Goal: Information Seeking & Learning: Understand process/instructions

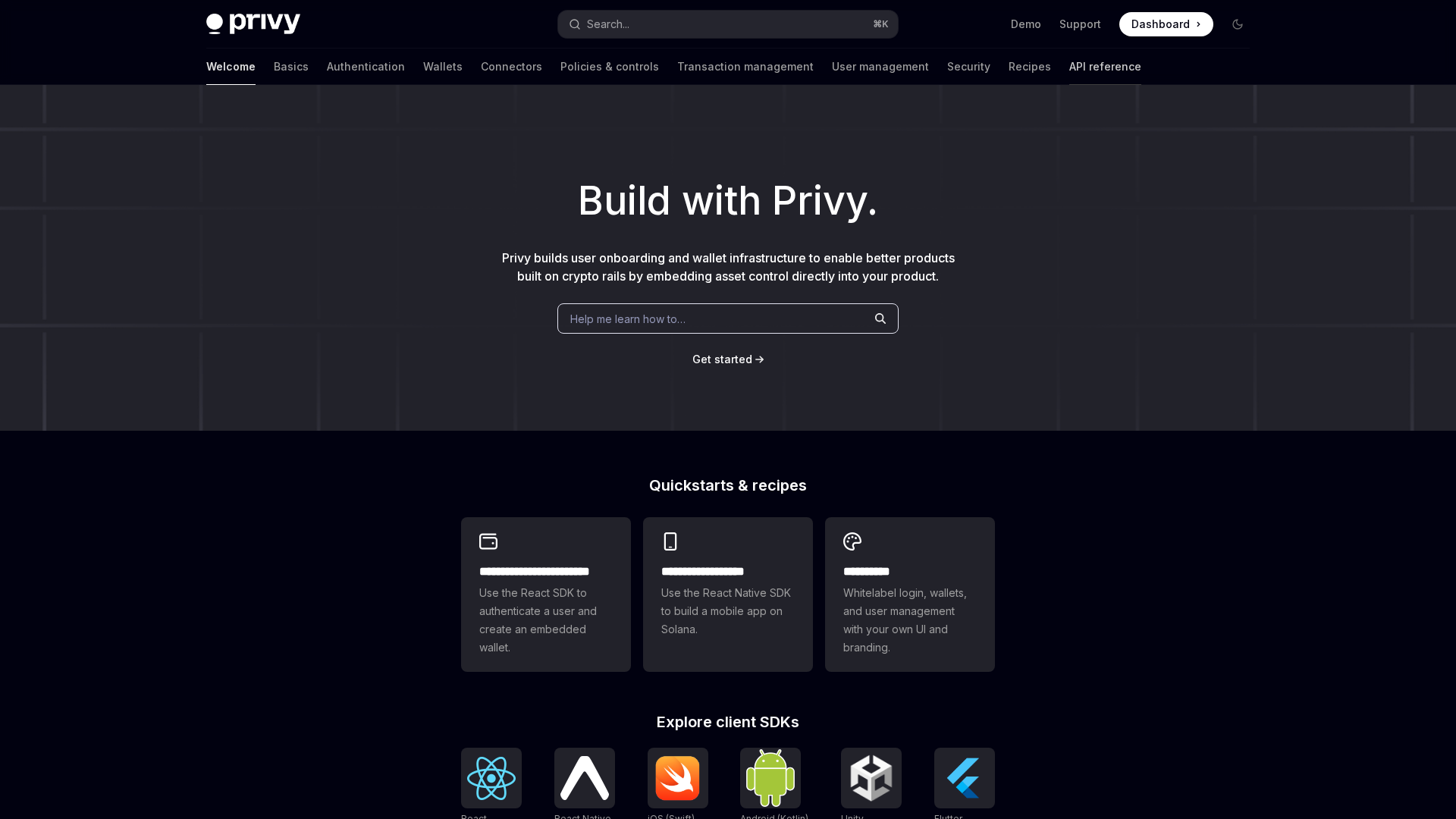
click at [1070, 60] on link "API reference" at bounding box center [1106, 67] width 72 height 37
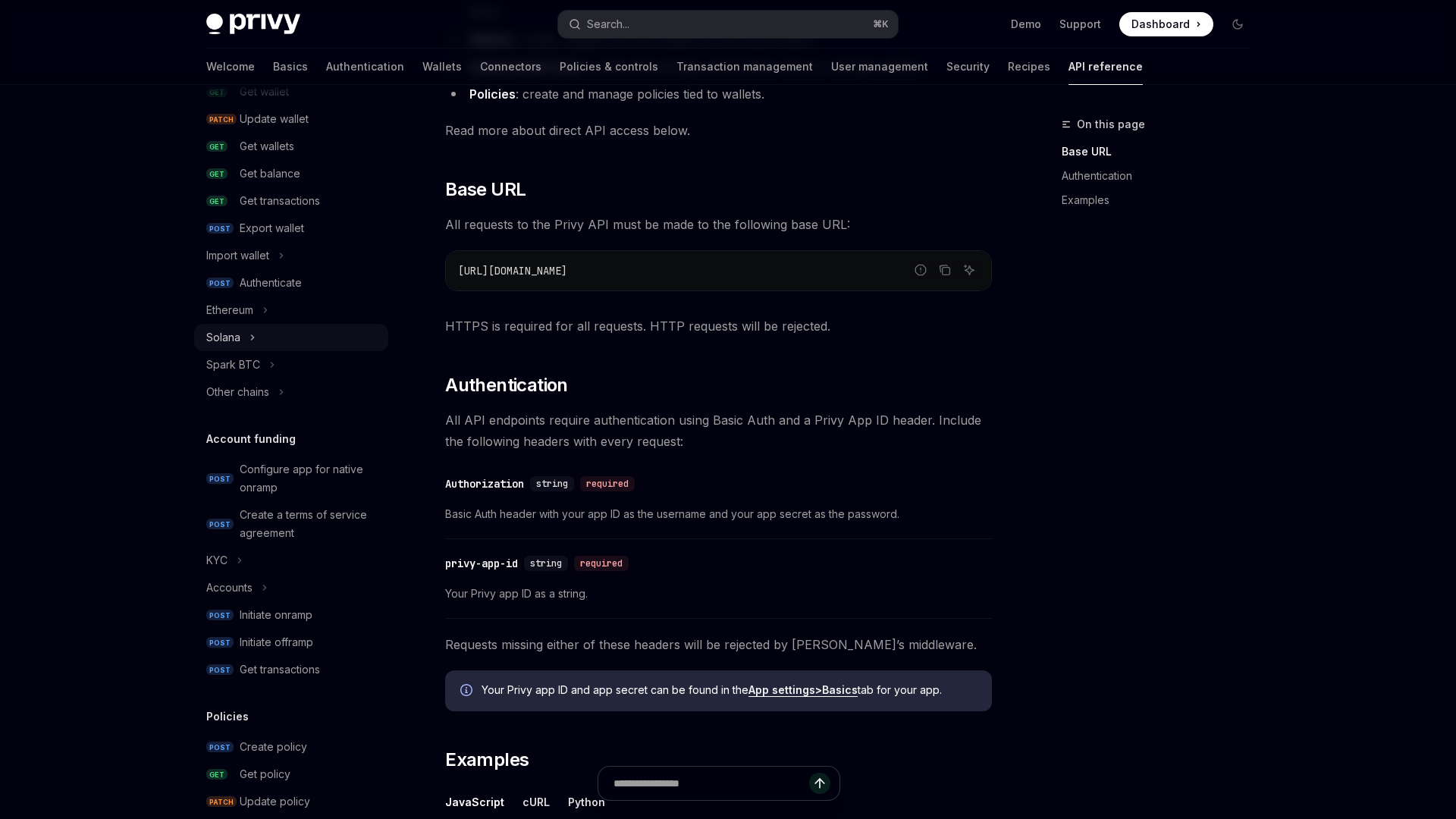
scroll to position [214, 0]
click at [266, 386] on div "Other chains" at bounding box center [238, 394] width 63 height 18
type textarea "*"
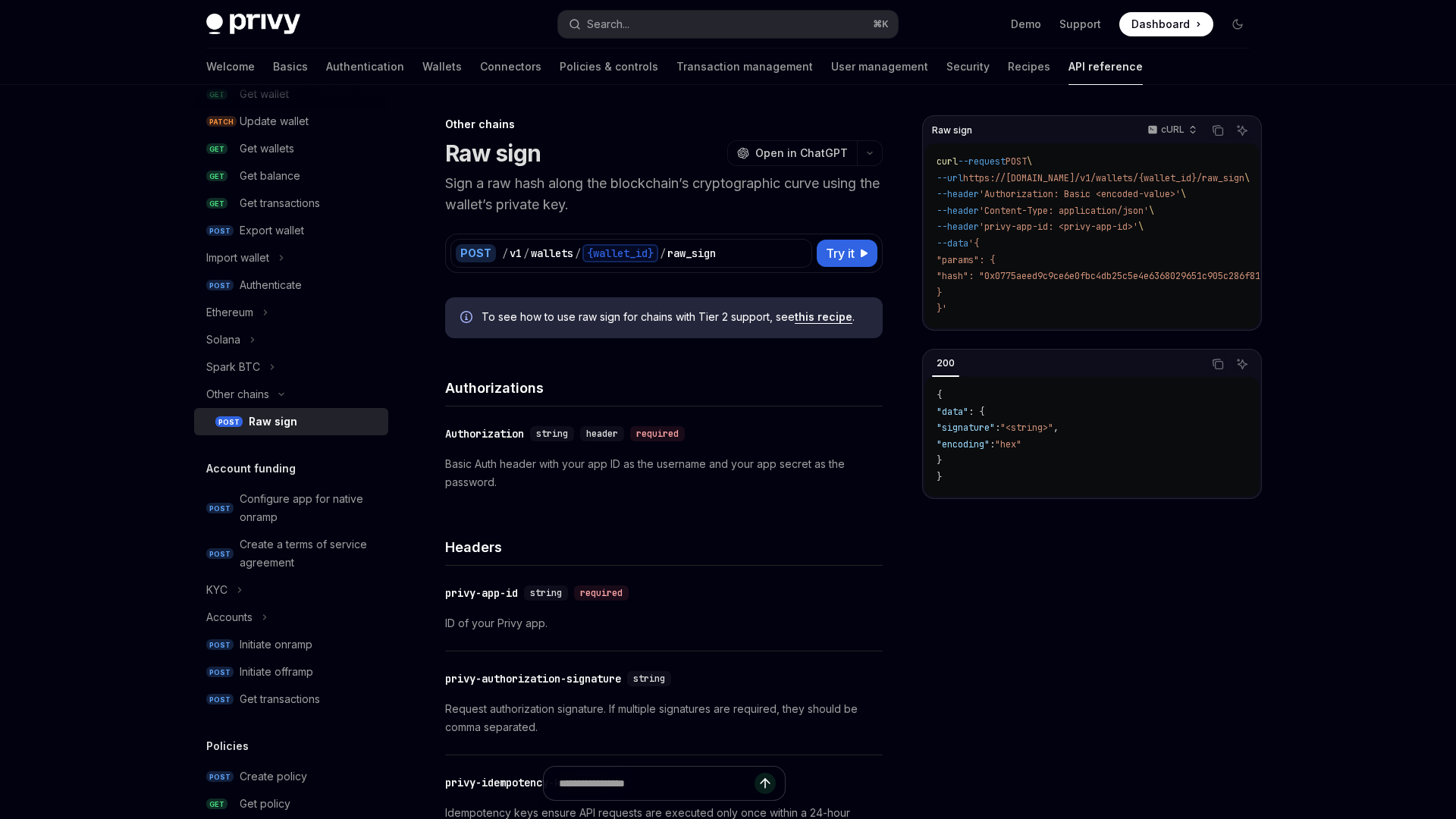
click at [1010, 570] on div "Raw sign cURL Copy Ask AI curl --request POST \ --url https://[DOMAIN_NAME]/v1/…" at bounding box center [1092, 467] width 340 height 703
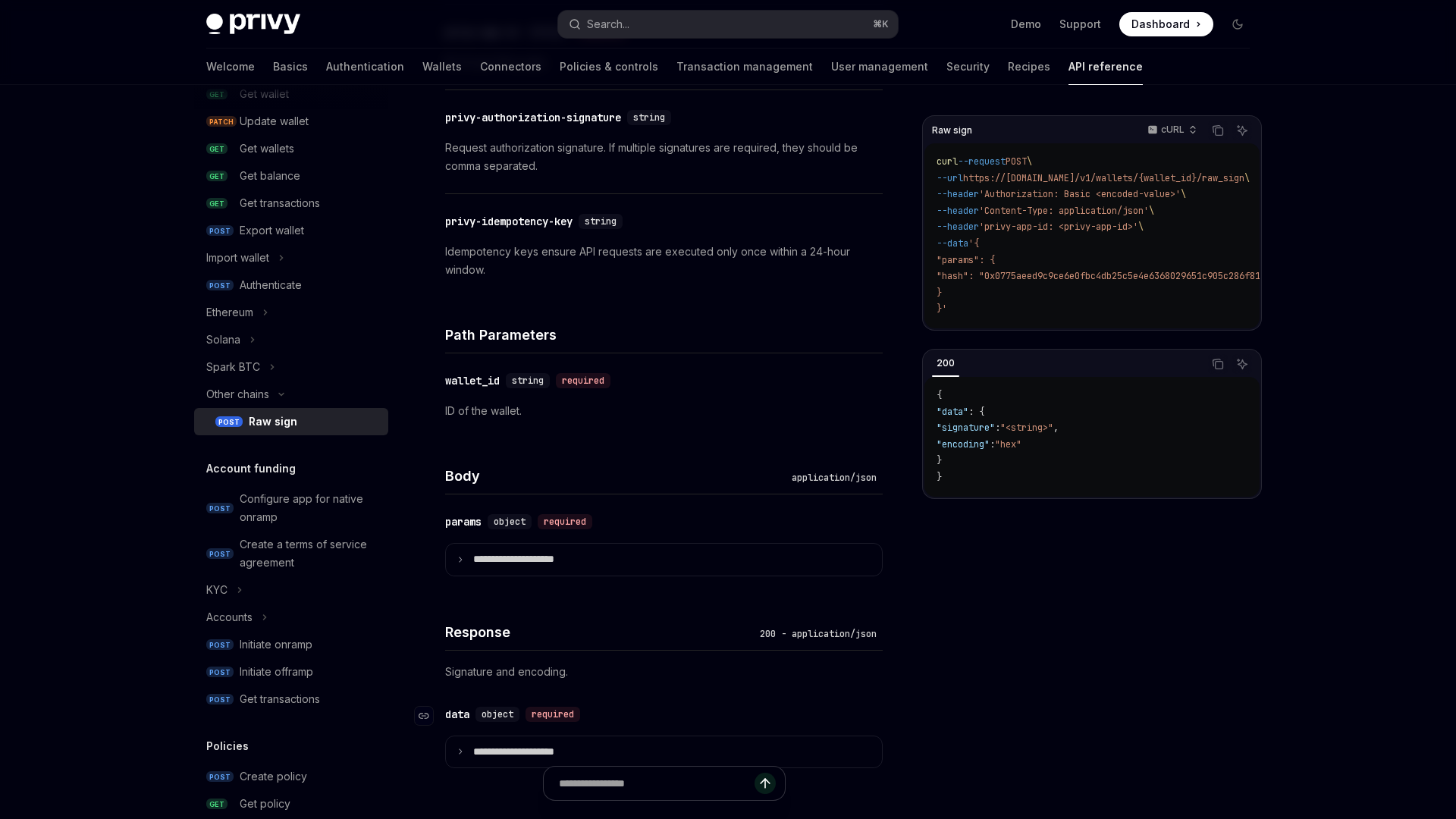
scroll to position [774, 0]
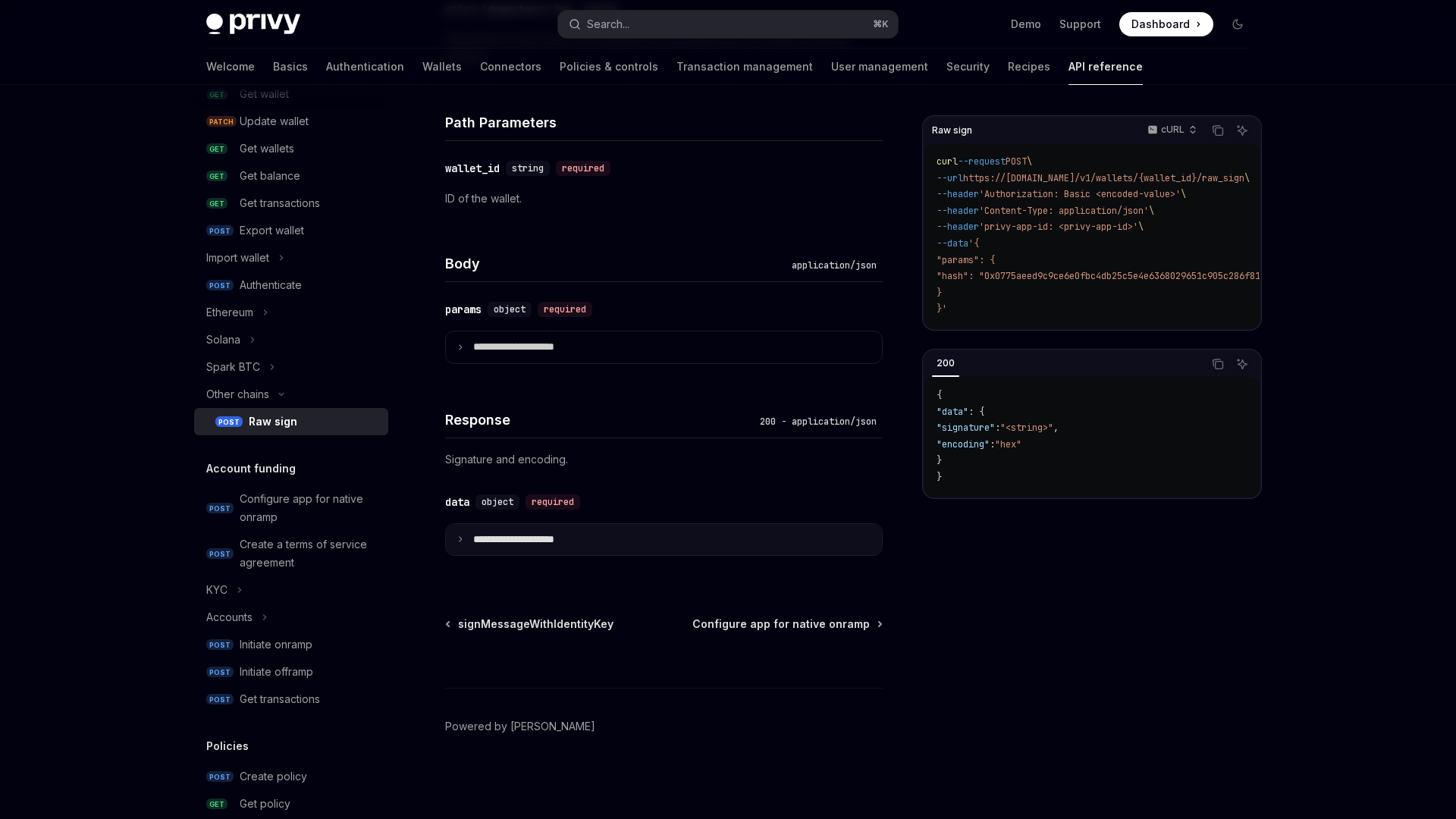
click at [566, 535] on p "**********" at bounding box center [526, 539] width 105 height 14
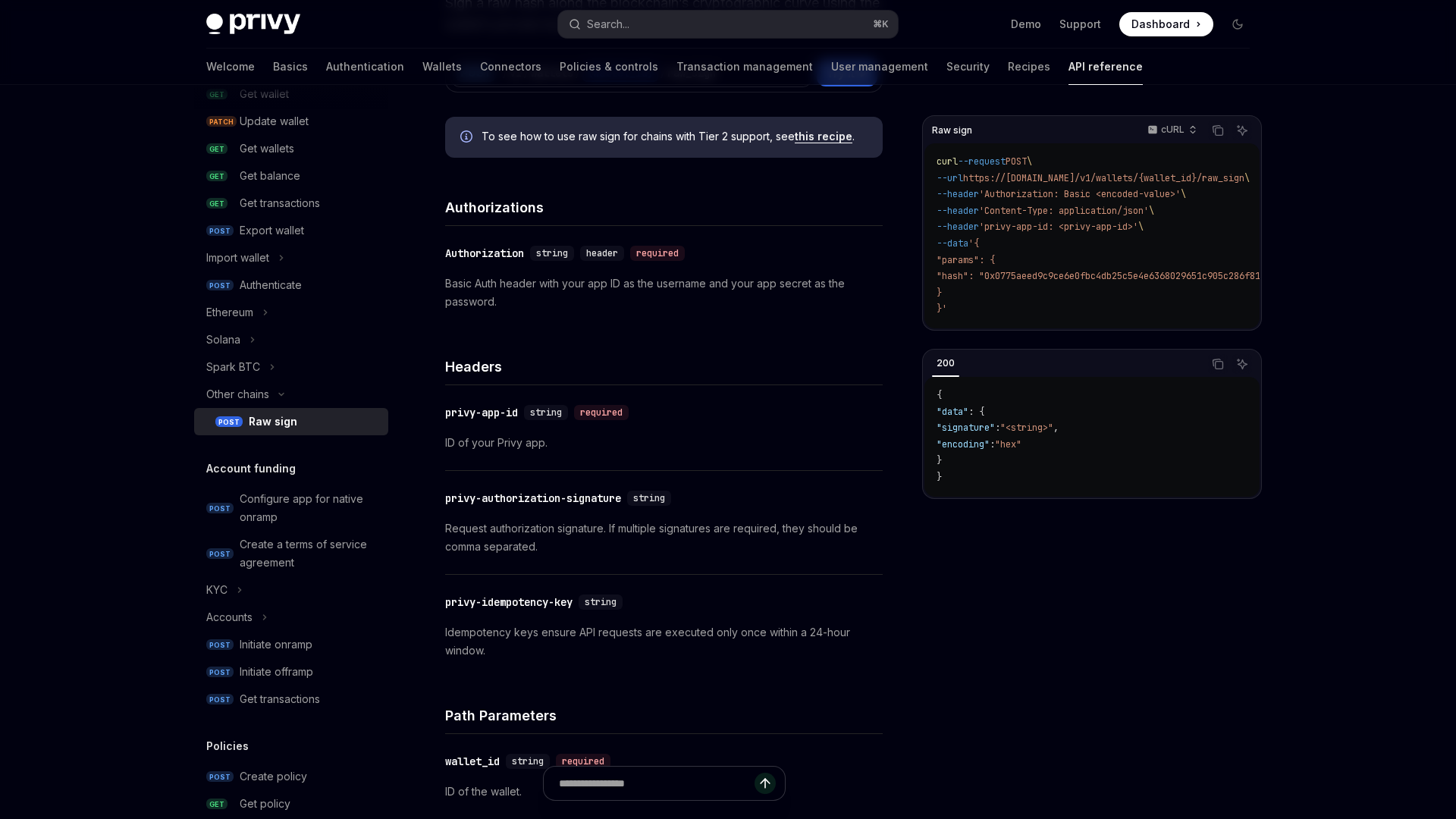
scroll to position [0, 0]
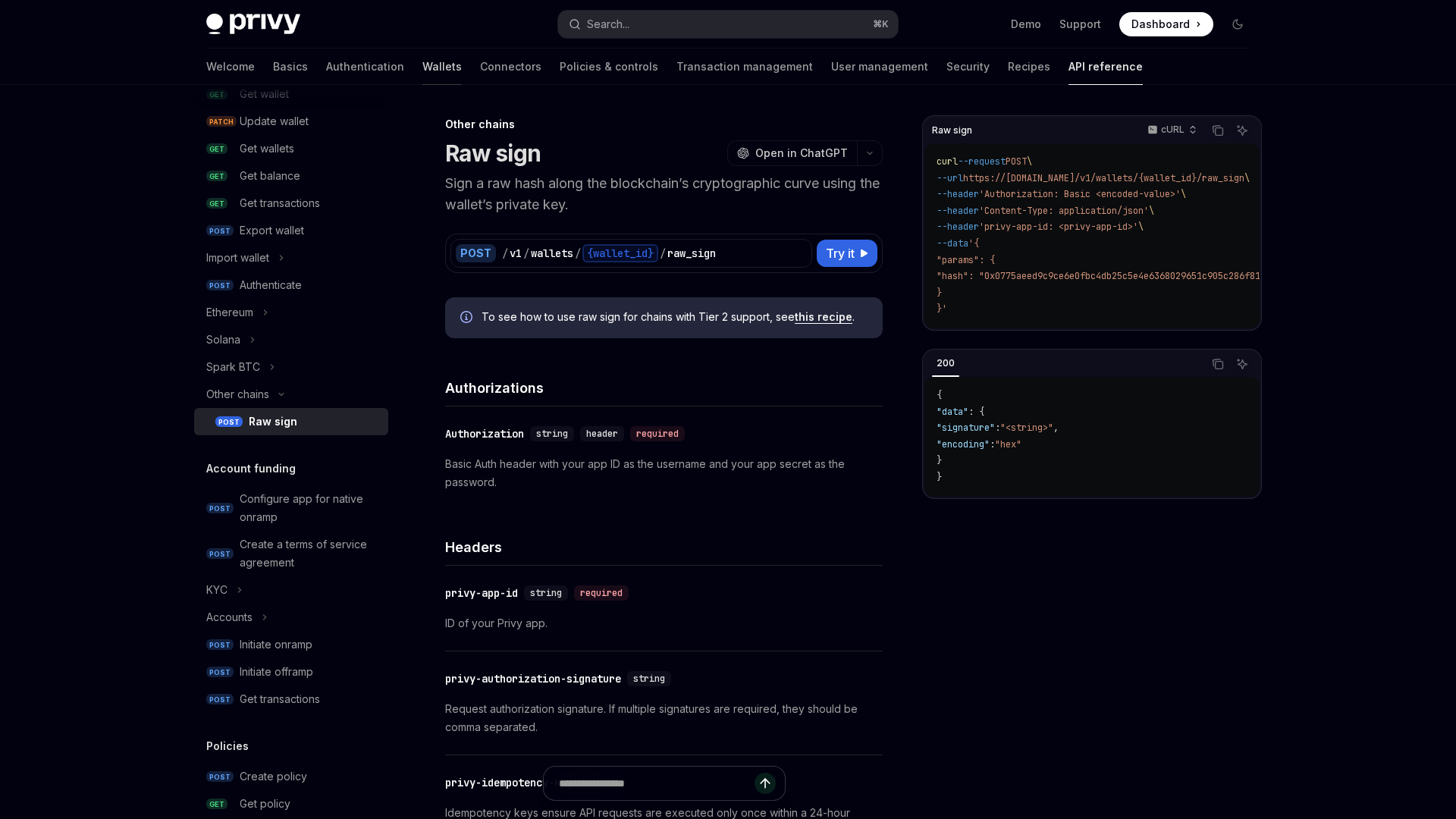
click at [423, 73] on link "Wallets" at bounding box center [442, 67] width 39 height 37
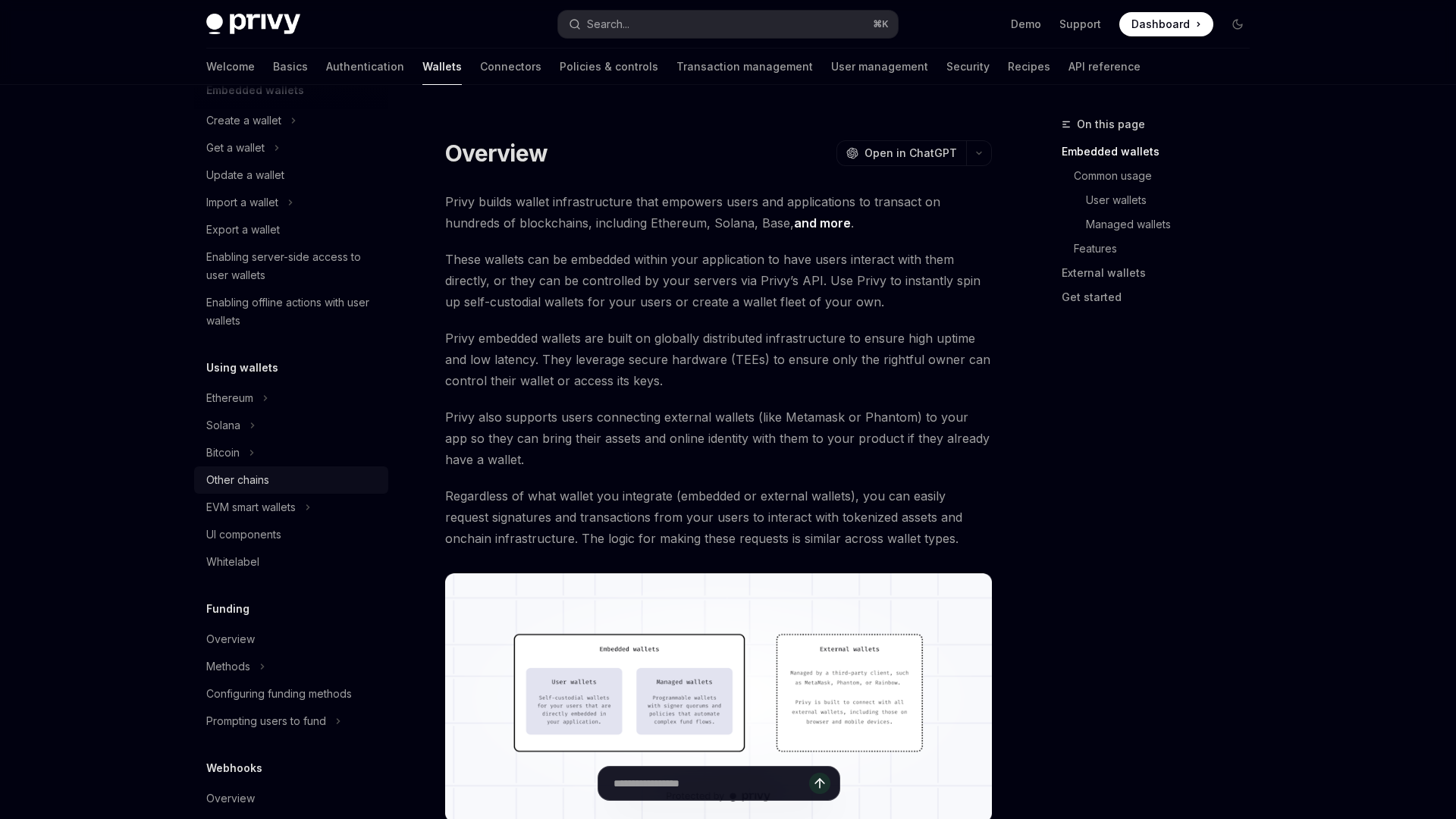
scroll to position [147, 0]
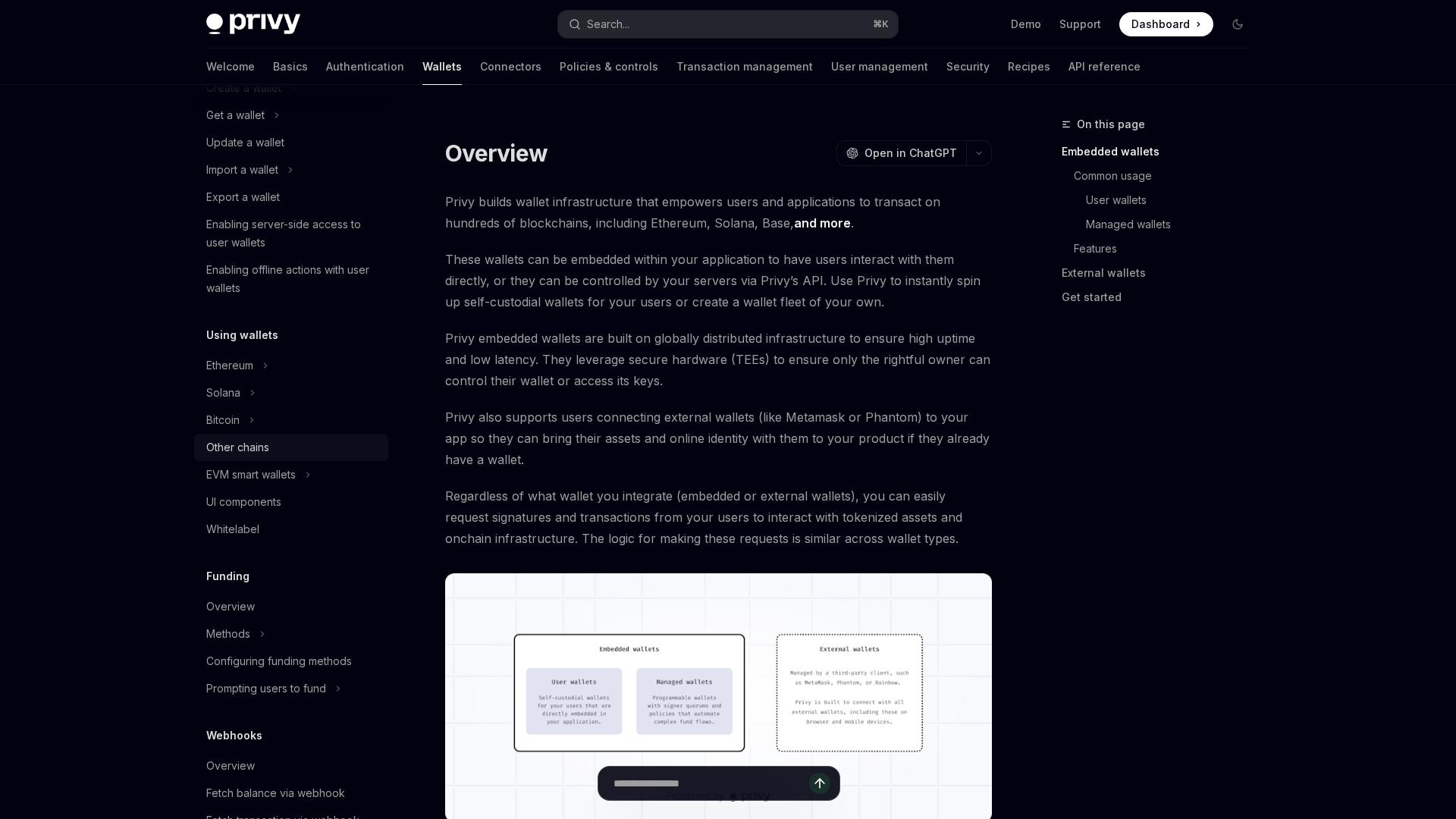
click at [270, 438] on link "Other chains" at bounding box center [290, 447] width 194 height 27
type textarea "*"
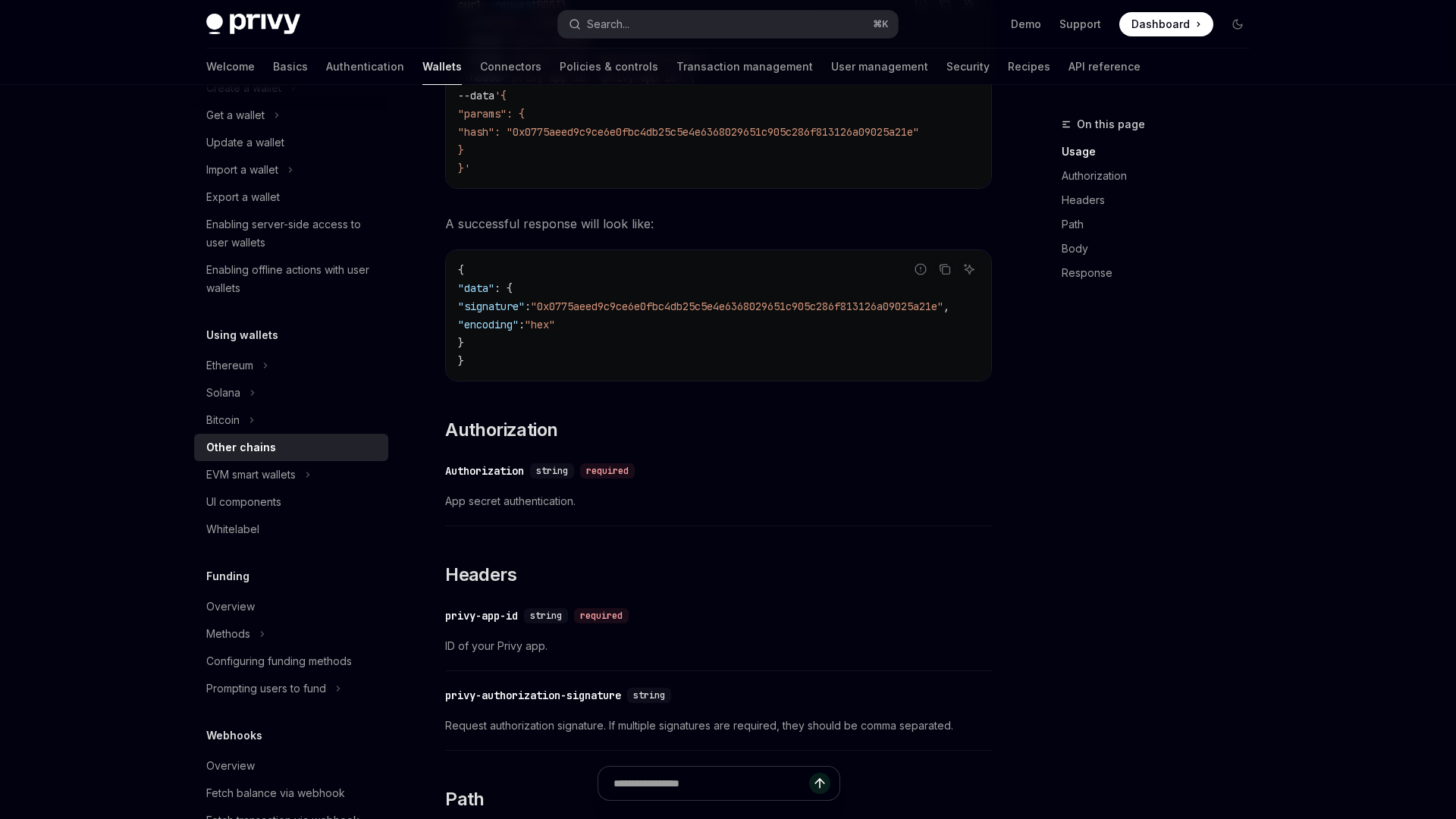
scroll to position [632, 0]
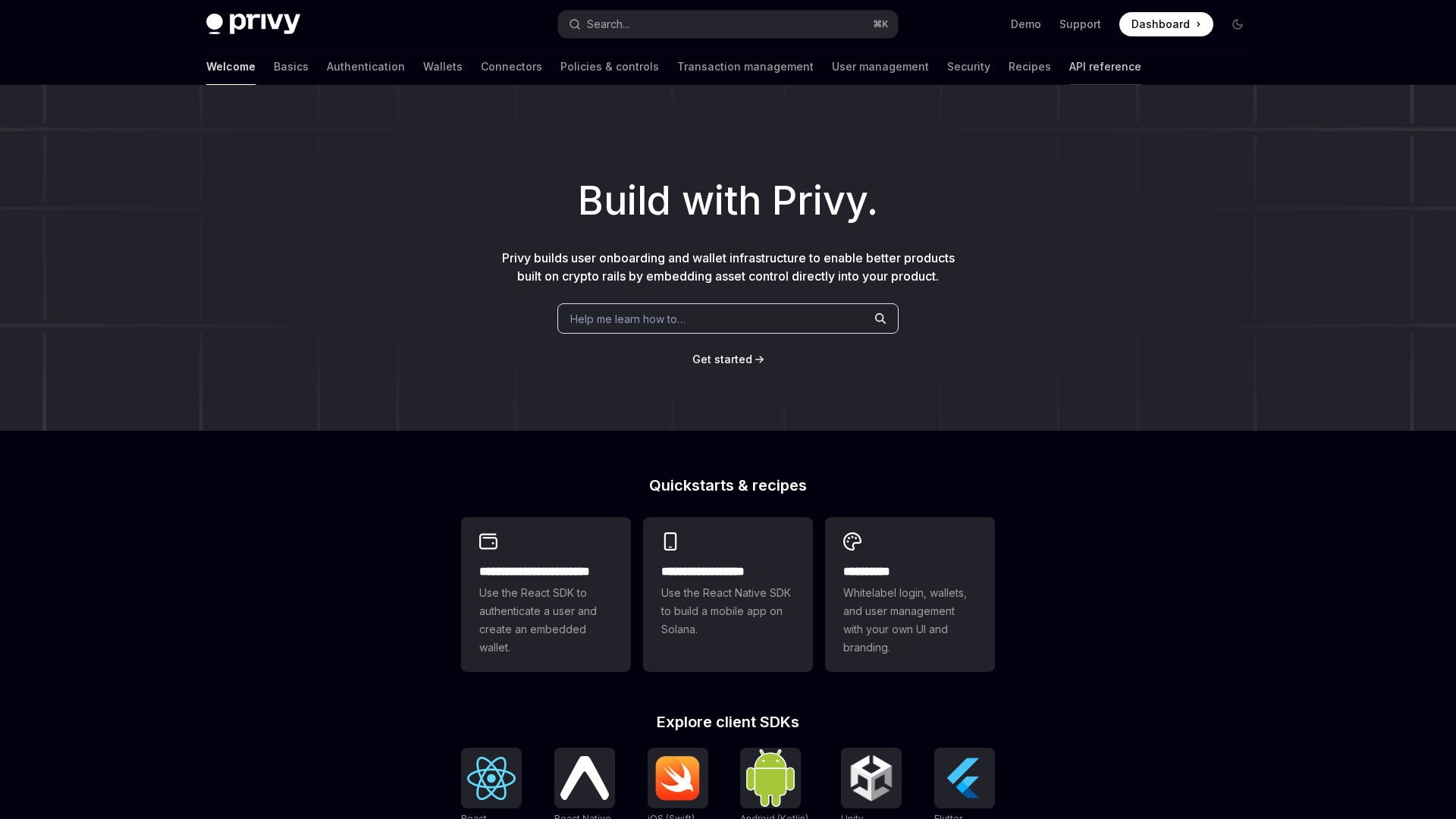
click at [1070, 62] on link "API reference" at bounding box center [1106, 67] width 72 height 37
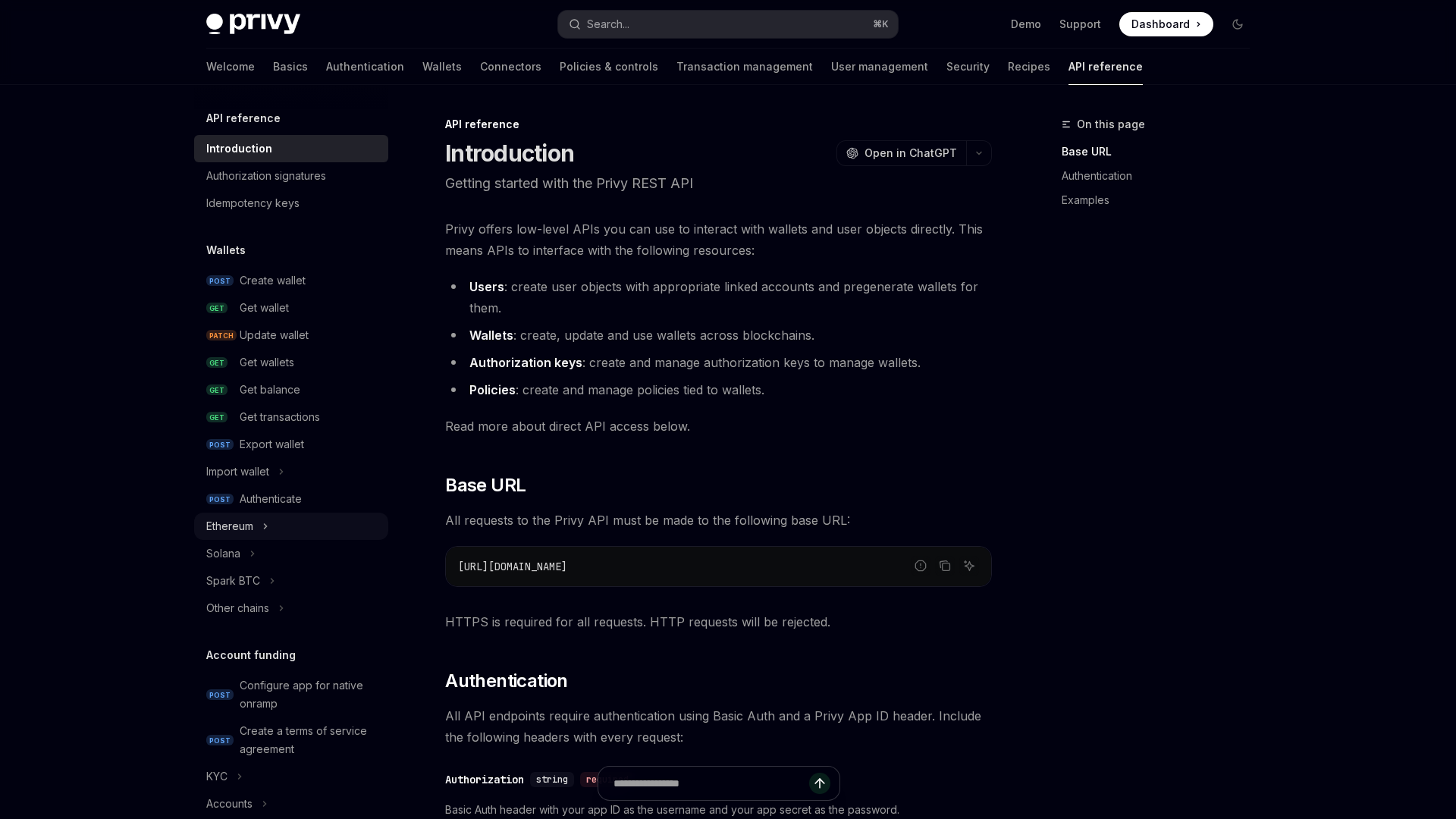
click at [282, 532] on button "Ethereum" at bounding box center [290, 526] width 194 height 27
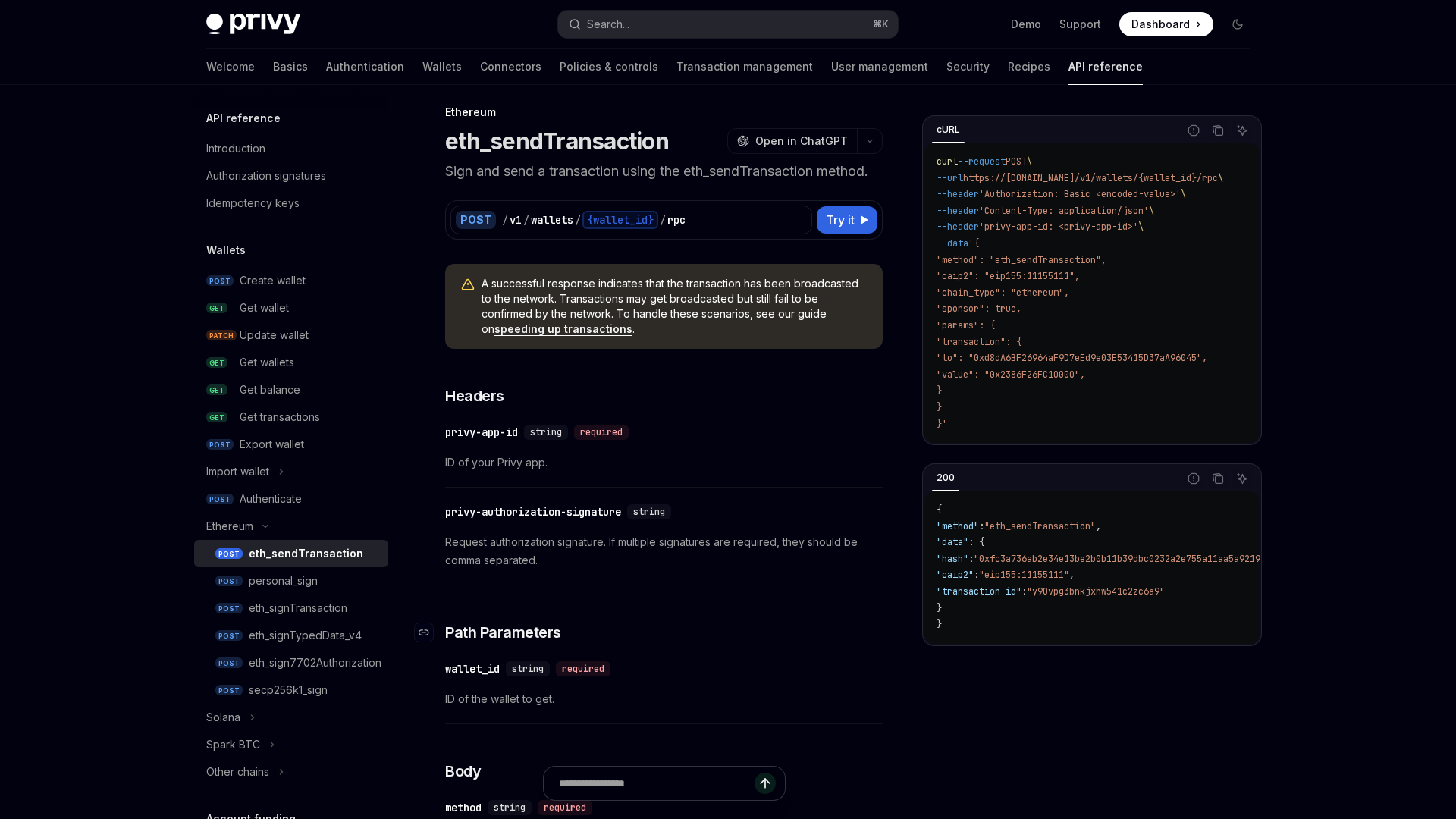
scroll to position [13, 0]
type textarea "*"
